Goal: Complete application form

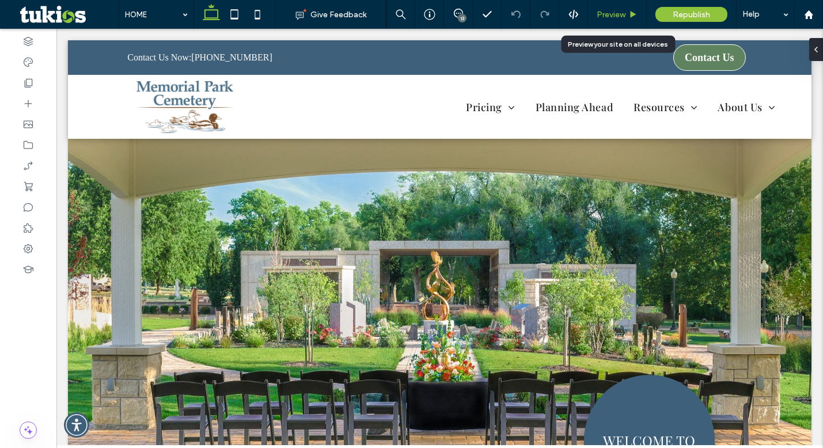
click at [614, 17] on span "Preview" at bounding box center [611, 15] width 29 height 10
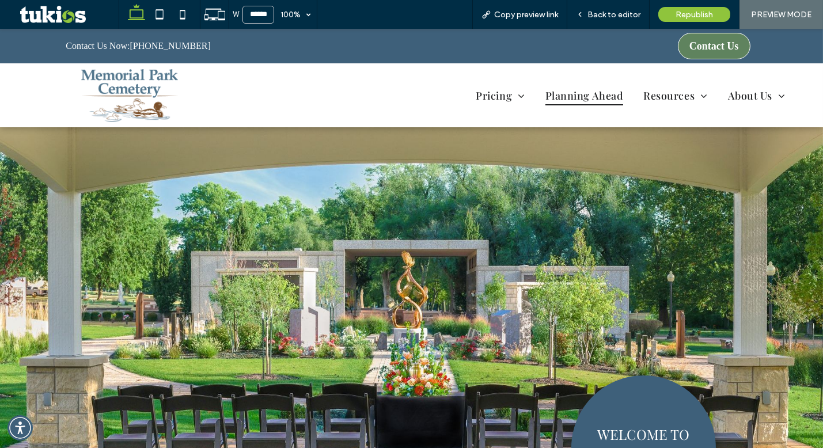
click at [575, 96] on span "Planning Ahead" at bounding box center [584, 95] width 78 height 20
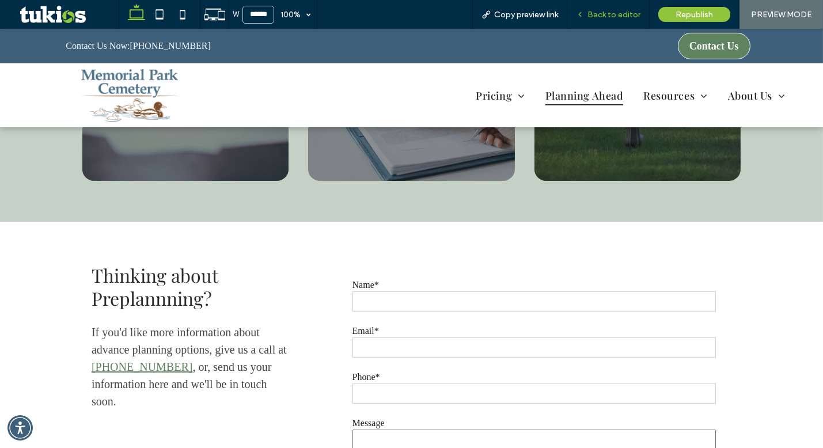
click at [625, 12] on span "Back to editor" at bounding box center [613, 15] width 53 height 10
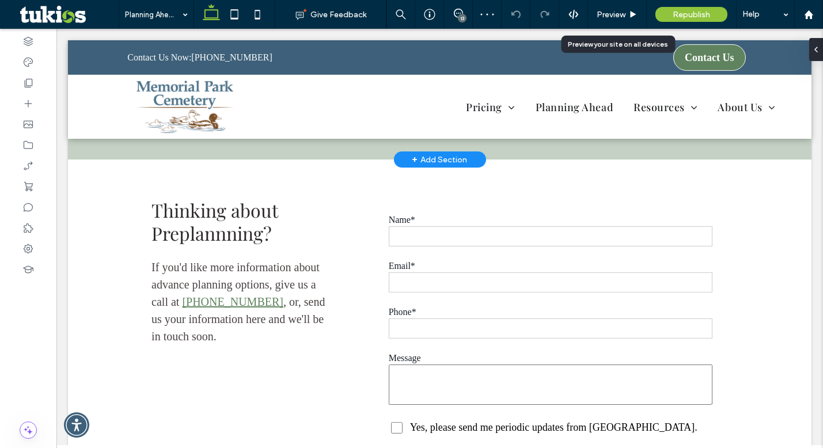
scroll to position [1072, 0]
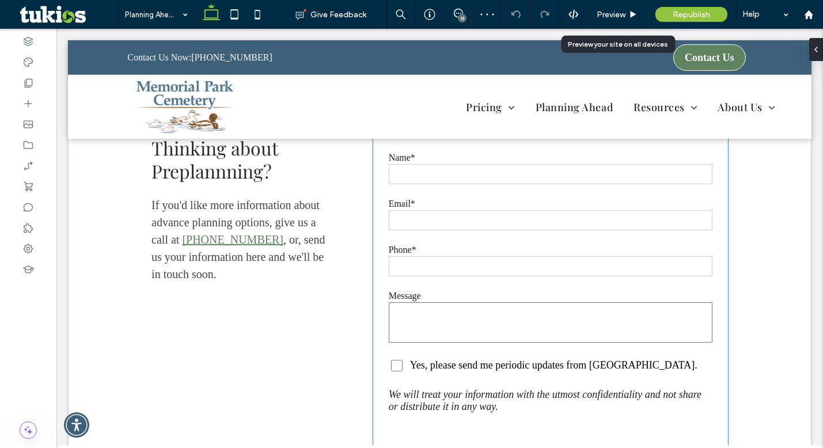
click at [471, 222] on form "Name* Email* Phone* Preferred location* Memorial Park Cemetery Message Yes, ple…" at bounding box center [550, 283] width 343 height 295
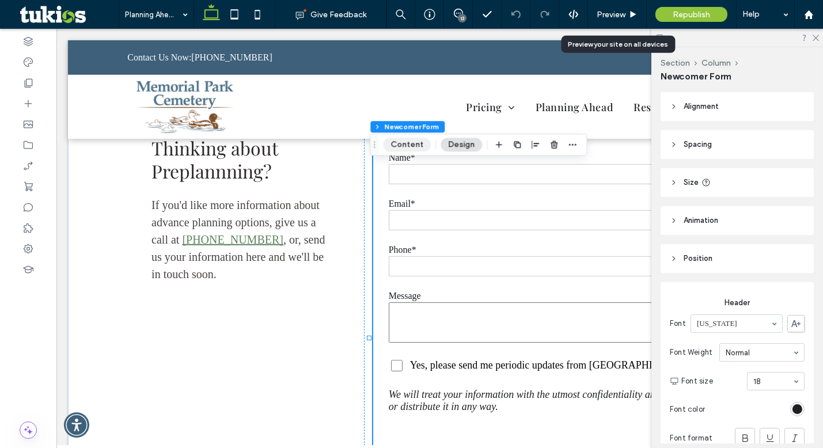
click at [409, 144] on button "Content" at bounding box center [407, 145] width 48 height 14
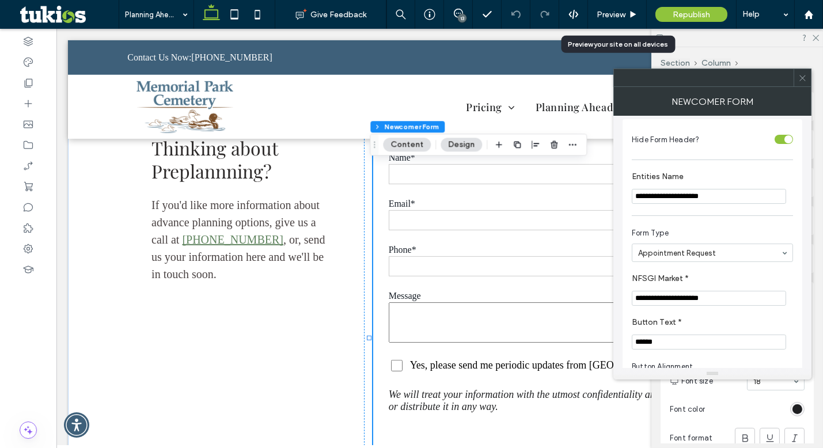
scroll to position [0, 0]
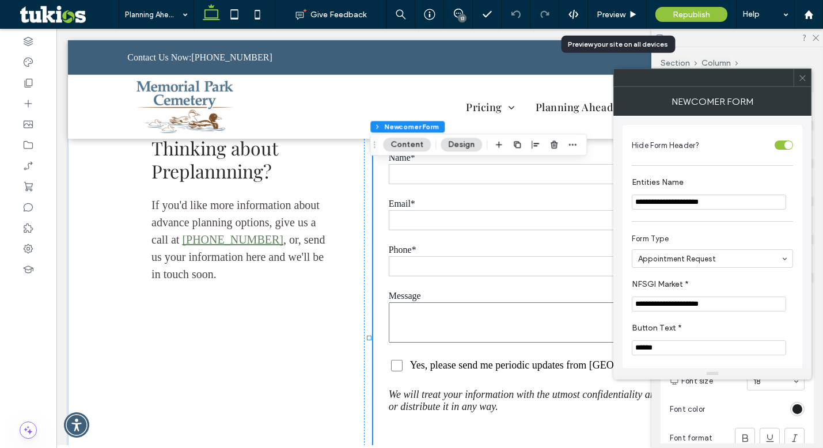
click at [799, 76] on icon at bounding box center [802, 78] width 9 height 9
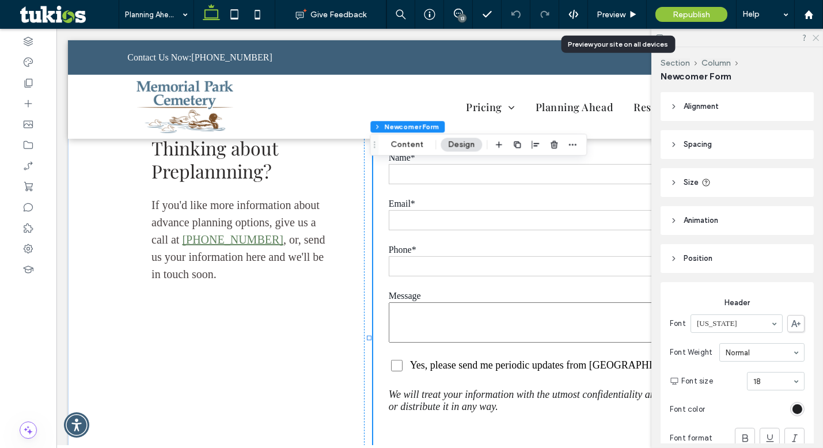
click at [817, 39] on use at bounding box center [816, 38] width 6 height 6
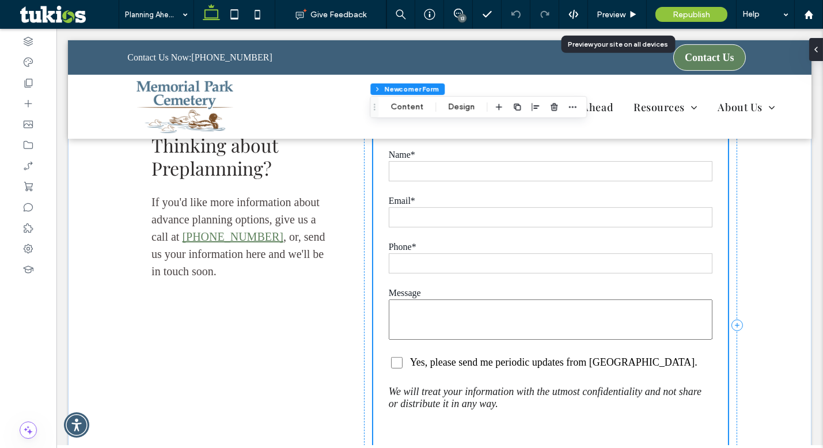
scroll to position [1072, 0]
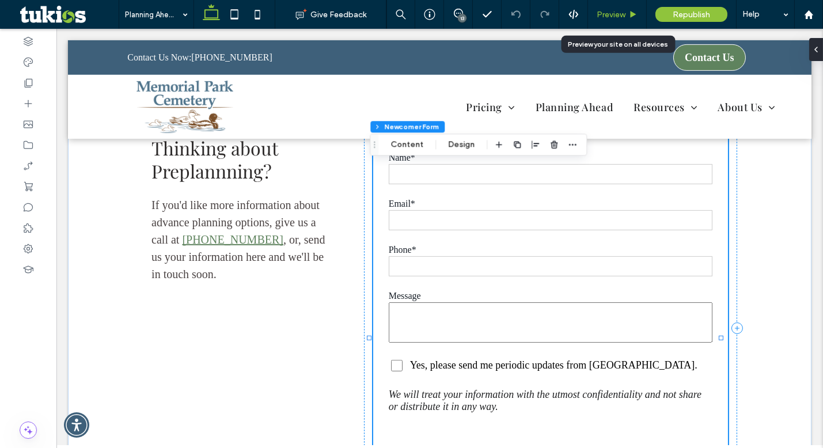
click at [616, 13] on span "Preview" at bounding box center [611, 15] width 29 height 10
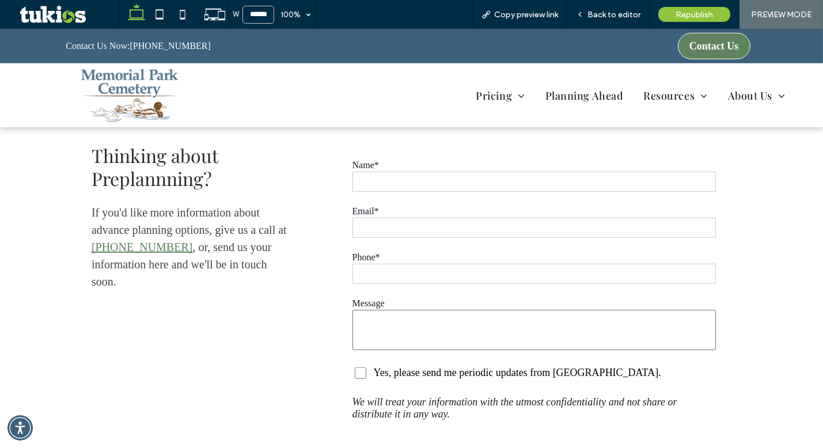
click at [410, 180] on input "text" at bounding box center [534, 182] width 364 height 20
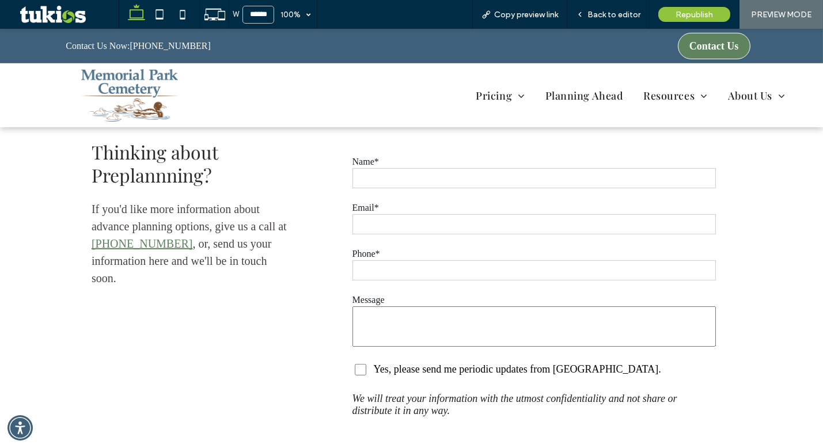
scroll to position [1062, 0]
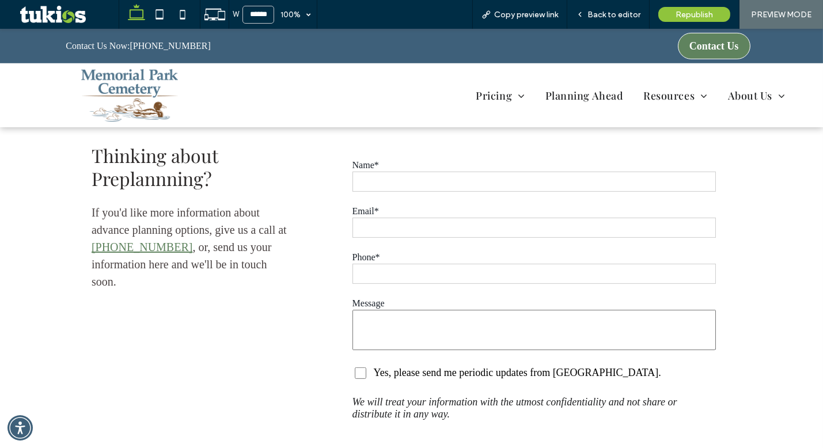
click at [403, 219] on input "email" at bounding box center [534, 228] width 364 height 20
click at [411, 268] on input "text" at bounding box center [534, 274] width 364 height 20
click at [412, 316] on textarea at bounding box center [534, 330] width 364 height 40
click at [408, 275] on input "text" at bounding box center [534, 274] width 364 height 20
click at [417, 233] on input "email" at bounding box center [534, 228] width 364 height 20
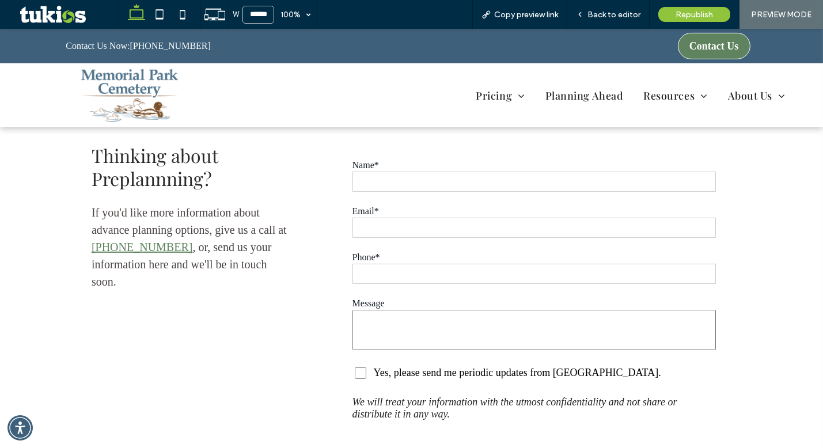
click at [427, 176] on input "text" at bounding box center [534, 182] width 364 height 20
click at [597, 19] on div "Back to editor" at bounding box center [608, 14] width 82 height 29
click at [617, 14] on span "Back to editor" at bounding box center [613, 15] width 53 height 10
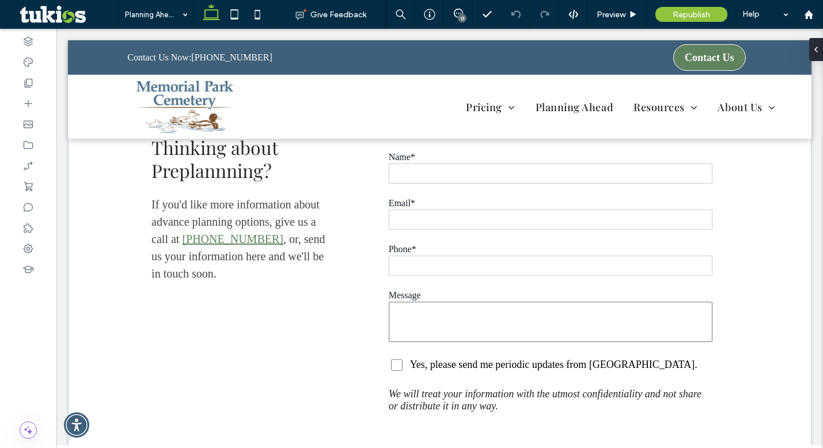
scroll to position [1088, 0]
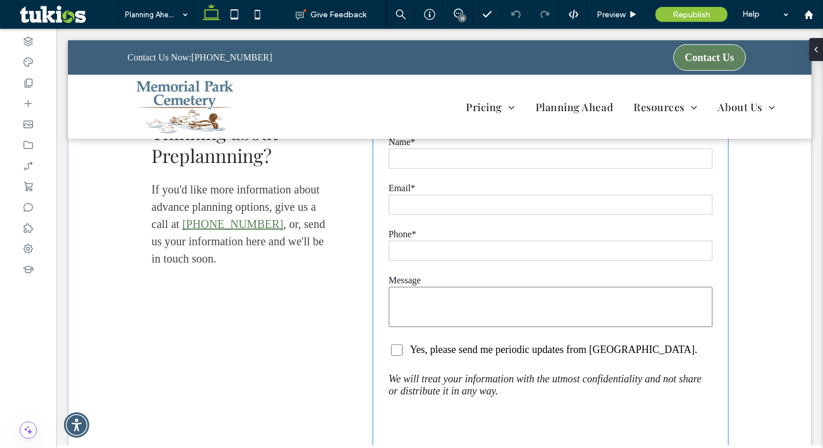
click at [467, 222] on div "Email*" at bounding box center [550, 201] width 343 height 40
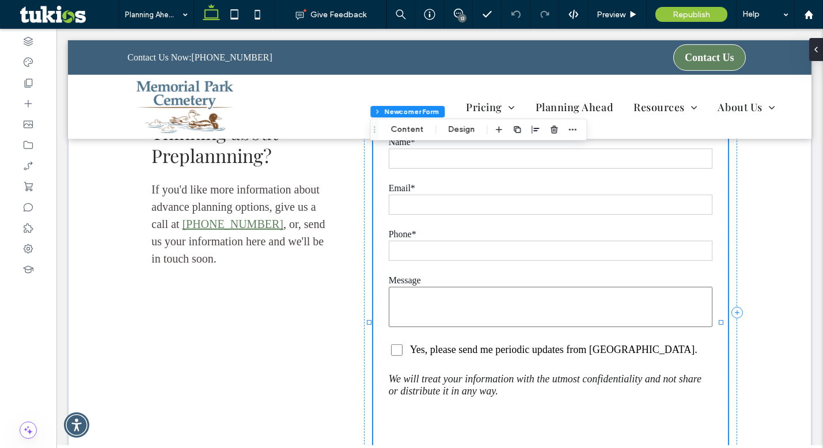
click at [463, 222] on div "Email*" at bounding box center [550, 201] width 343 height 40
click at [416, 127] on button "Content" at bounding box center [407, 130] width 48 height 14
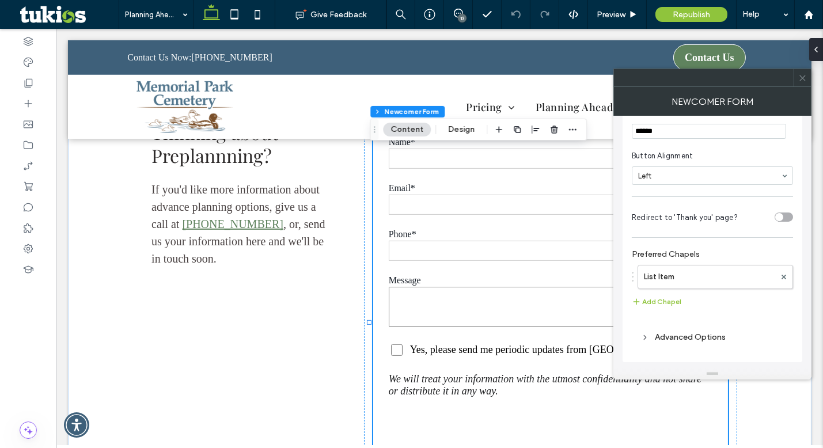
scroll to position [220, 0]
click at [801, 75] on icon at bounding box center [802, 78] width 9 height 9
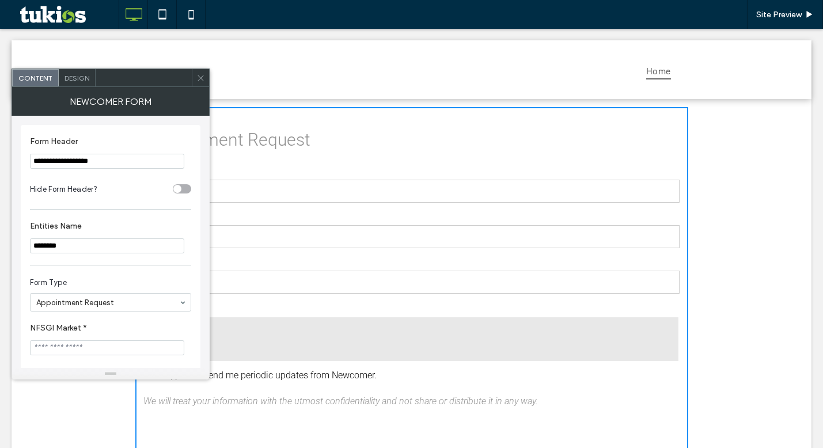
drag, startPoint x: 202, startPoint y: 79, endPoint x: 213, endPoint y: 58, distance: 24.2
click at [202, 79] on icon at bounding box center [200, 78] width 9 height 9
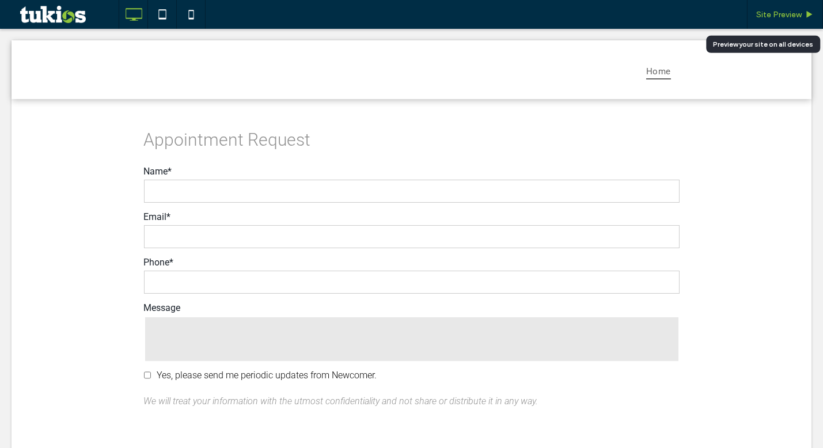
click at [778, 13] on span "Site Preview" at bounding box center [778, 15] width 45 height 10
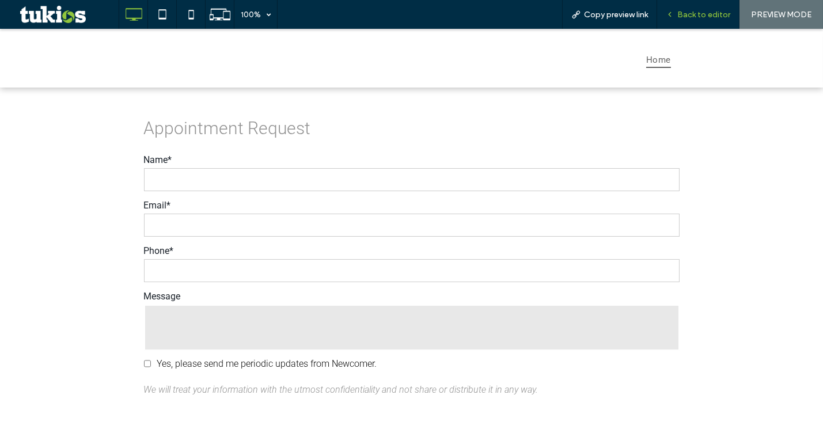
click at [703, 19] on div "Back to editor" at bounding box center [698, 14] width 82 height 29
click at [725, 14] on span "Back to editor" at bounding box center [703, 15] width 53 height 10
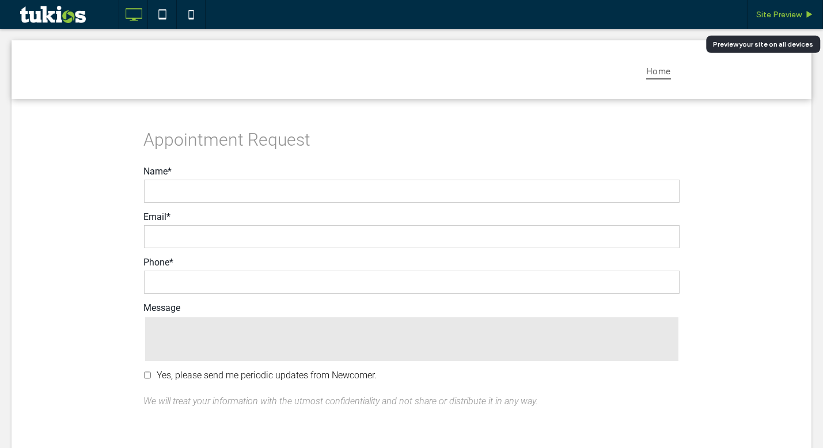
click at [776, 12] on span "Site Preview" at bounding box center [778, 15] width 45 height 10
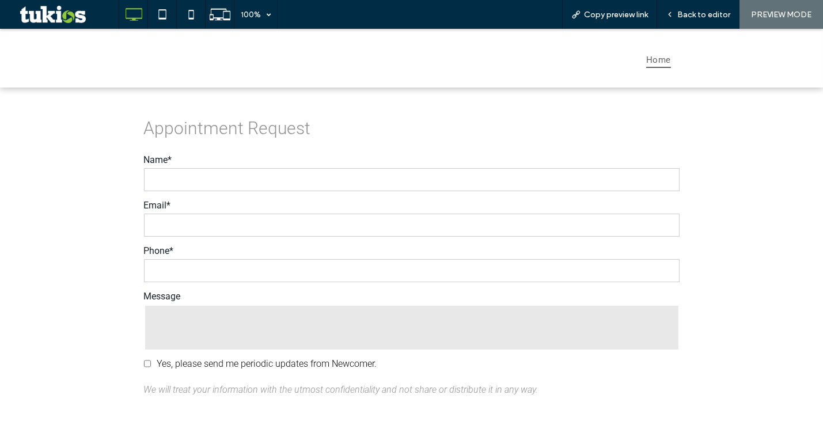
click at [172, 179] on input "text" at bounding box center [412, 179] width 536 height 23
type input "****"
type input "**********"
type input "*"
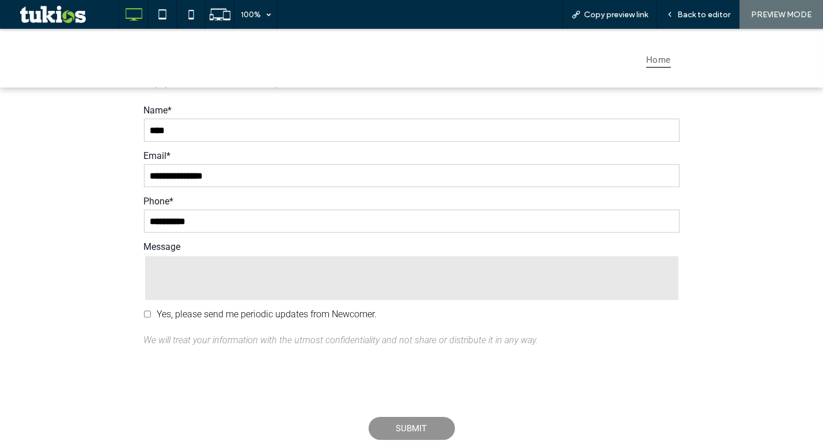
scroll to position [104, 0]
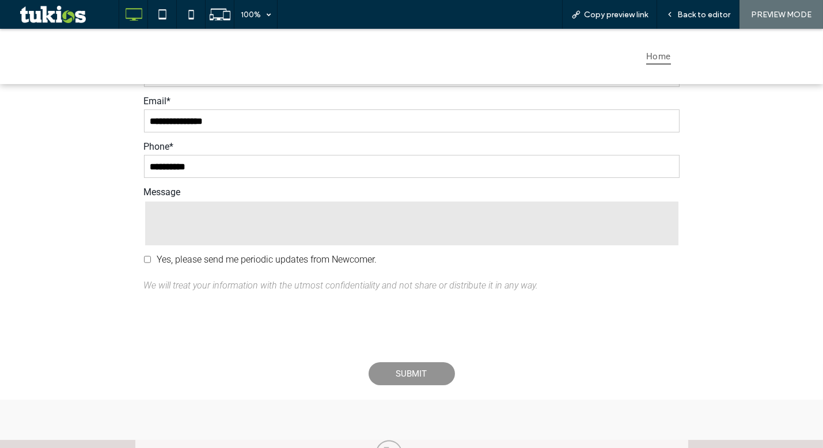
type input "**********"
click at [207, 237] on textarea at bounding box center [412, 223] width 536 height 46
type textarea "****"
click at [109, 248] on div "**********" at bounding box center [411, 191] width 823 height 417
click at [411, 376] on span "SUBMIT" at bounding box center [411, 374] width 31 height 22
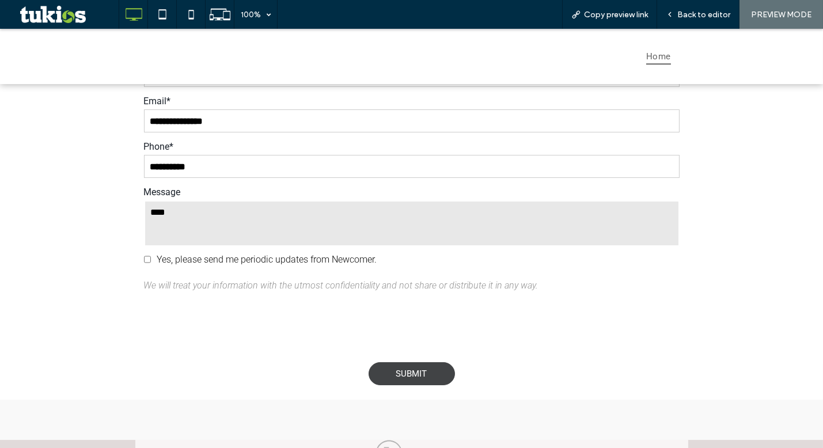
click at [433, 376] on div "SUBMIT" at bounding box center [412, 373] width 86 height 23
